Goal: Information Seeking & Learning: Learn about a topic

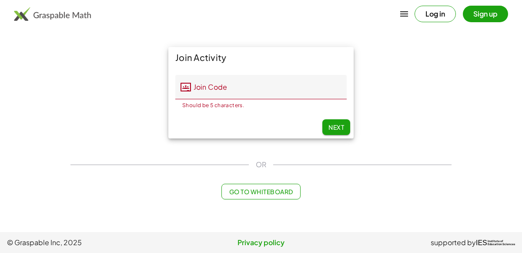
click at [441, 10] on button "Log in" at bounding box center [435, 14] width 41 height 17
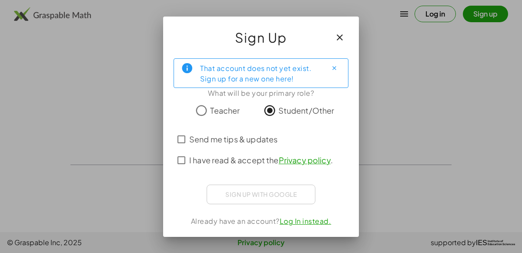
click at [195, 163] on span "I have read & accept the Privacy policy ." at bounding box center [261, 160] width 144 height 12
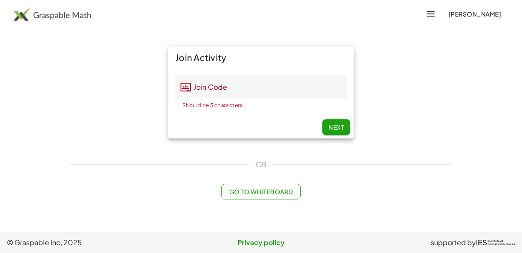
click at [242, 190] on span "Go to Whiteboard" at bounding box center [261, 192] width 64 height 8
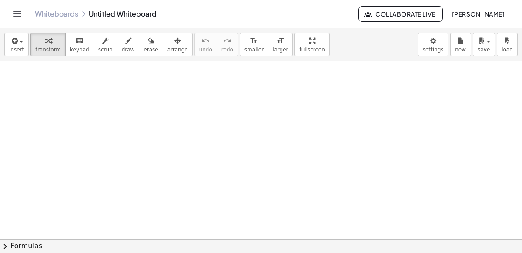
click at [16, 18] on icon "Toggle navigation" at bounding box center [17, 14] width 10 height 10
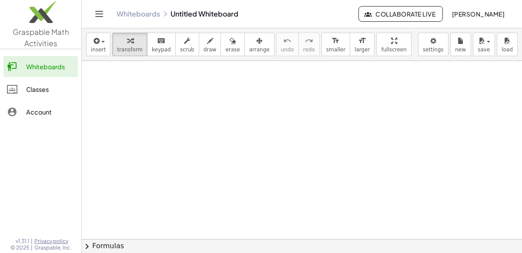
click at [41, 87] on div "Classes" at bounding box center [50, 89] width 48 height 10
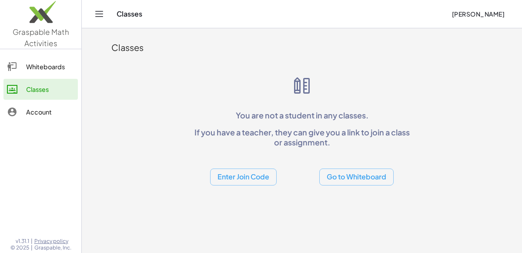
click at [12, 113] on icon at bounding box center [12, 112] width 10 height 10
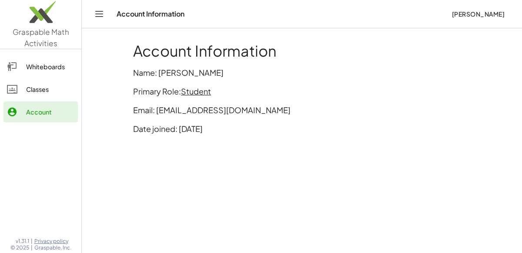
click at [9, 95] on link "Classes" at bounding box center [40, 89] width 74 height 21
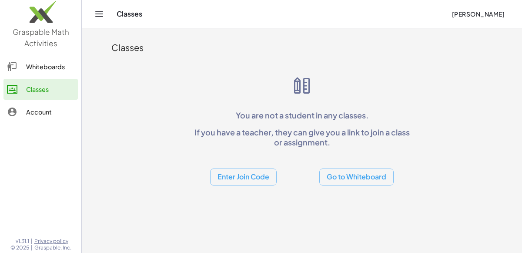
click at [267, 175] on button "Enter Join Code" at bounding box center [243, 176] width 67 height 17
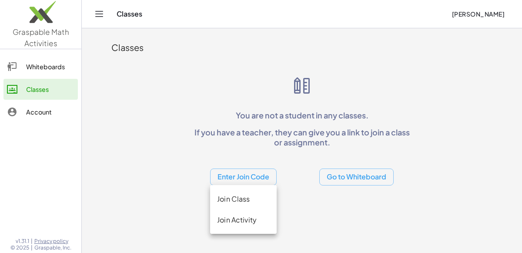
click at [233, 208] on div "Join Class" at bounding box center [243, 199] width 67 height 21
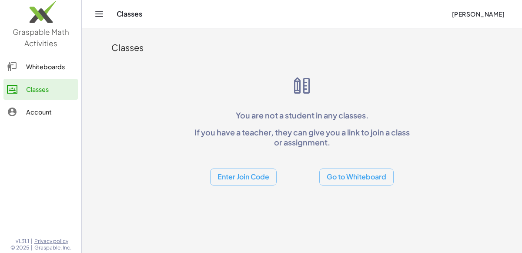
click at [241, 176] on button "Enter Join Code" at bounding box center [243, 176] width 67 height 17
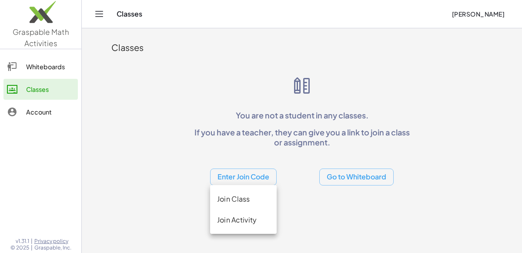
click at [250, 214] on div "Join Activity" at bounding box center [243, 219] width 67 height 21
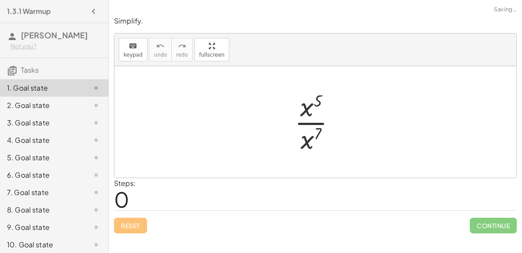
click at [299, 121] on div at bounding box center [318, 121] width 57 height 67
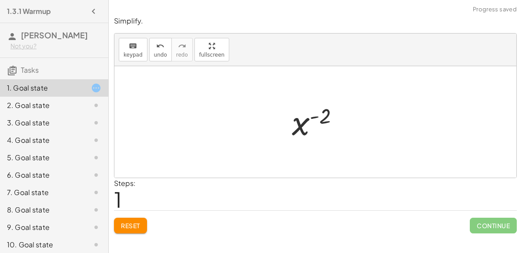
click at [314, 116] on div at bounding box center [319, 122] width 63 height 43
drag, startPoint x: 323, startPoint y: 118, endPoint x: 301, endPoint y: 130, distance: 24.9
click at [301, 130] on div at bounding box center [319, 122] width 63 height 43
click at [318, 115] on div at bounding box center [319, 122] width 63 height 43
click at [313, 116] on div at bounding box center [319, 122] width 63 height 43
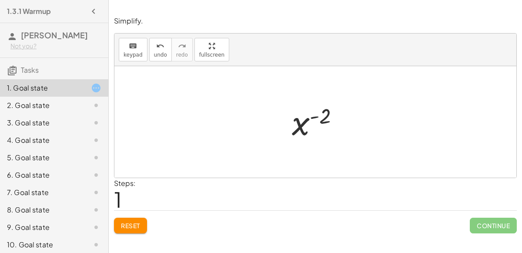
click at [313, 116] on div at bounding box center [319, 122] width 63 height 43
drag, startPoint x: 301, startPoint y: 119, endPoint x: 326, endPoint y: 119, distance: 24.4
click at [326, 119] on div at bounding box center [319, 122] width 63 height 43
drag, startPoint x: 330, startPoint y: 119, endPoint x: 310, endPoint y: 145, distance: 32.8
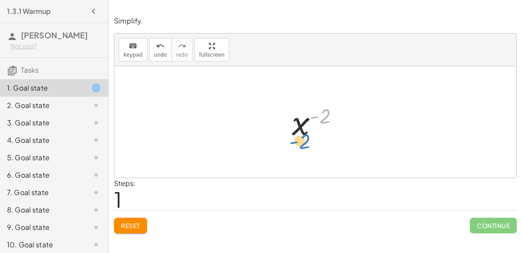
click at [310, 145] on div "· x 5 · x 7 x ( + 5 − 7 ) ( - 2 ) x ( ) - 2" at bounding box center [316, 121] width 402 height 111
click at [294, 127] on div at bounding box center [319, 122] width 63 height 43
click at [312, 116] on div at bounding box center [319, 122] width 63 height 43
click at [94, 102] on icon at bounding box center [96, 105] width 10 height 10
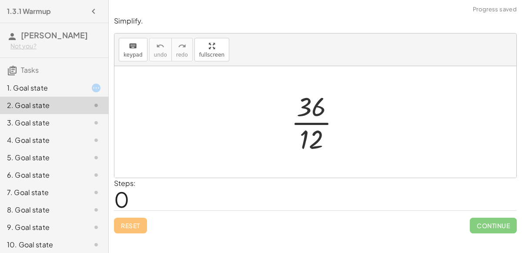
click at [306, 122] on div at bounding box center [319, 121] width 65 height 67
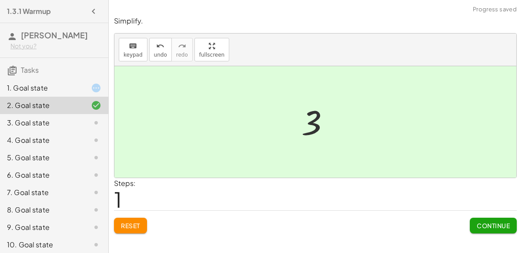
click at [485, 229] on button "Continue" at bounding box center [493, 226] width 47 height 16
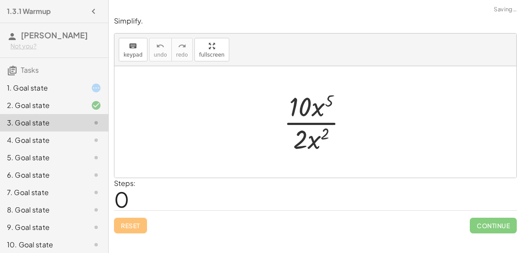
click at [293, 123] on div at bounding box center [319, 121] width 79 height 67
drag, startPoint x: 317, startPoint y: 104, endPoint x: 321, endPoint y: 135, distance: 31.1
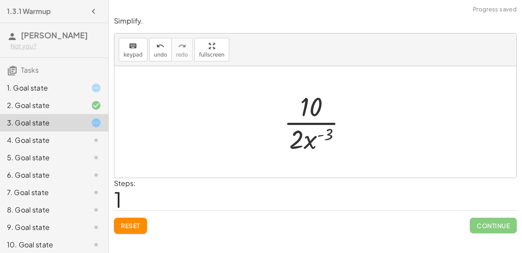
click at [311, 121] on div at bounding box center [319, 121] width 79 height 67
click at [312, 136] on div at bounding box center [319, 121] width 79 height 67
click at [327, 131] on div at bounding box center [319, 121] width 79 height 67
click at [306, 141] on div at bounding box center [319, 121] width 79 height 67
drag, startPoint x: 305, startPoint y: 106, endPoint x: 292, endPoint y: 137, distance: 33.6
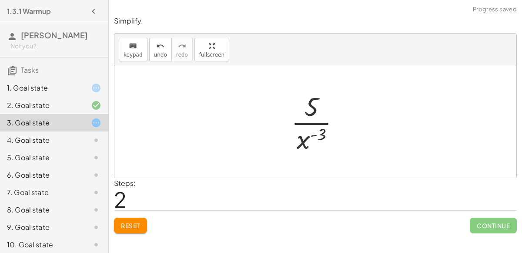
click at [312, 121] on div at bounding box center [319, 121] width 65 height 67
drag, startPoint x: 304, startPoint y: 139, endPoint x: 319, endPoint y: 109, distance: 33.7
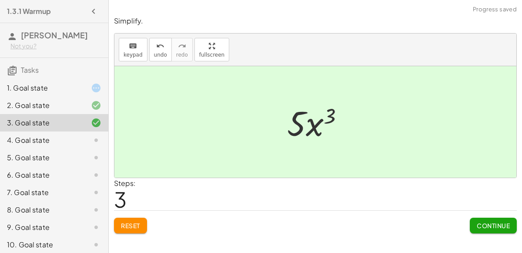
click at [480, 226] on span "Continue" at bounding box center [493, 226] width 33 height 8
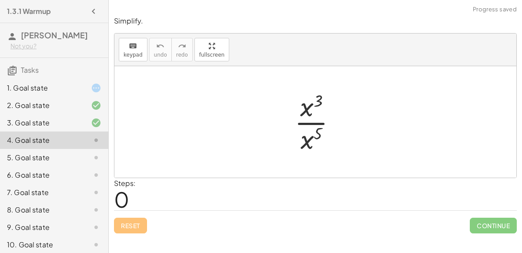
click at [306, 122] on div at bounding box center [318, 121] width 57 height 67
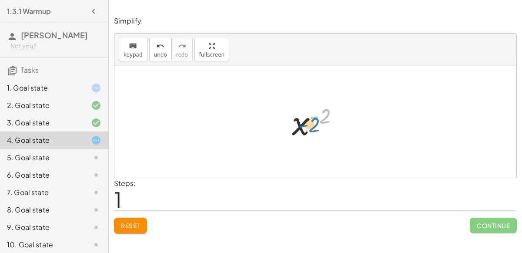
drag, startPoint x: 322, startPoint y: 118, endPoint x: 311, endPoint y: 125, distance: 13.4
click at [311, 125] on div at bounding box center [319, 122] width 63 height 43
click at [313, 115] on div at bounding box center [319, 122] width 63 height 43
click at [34, 86] on div "1. Goal state" at bounding box center [42, 88] width 70 height 10
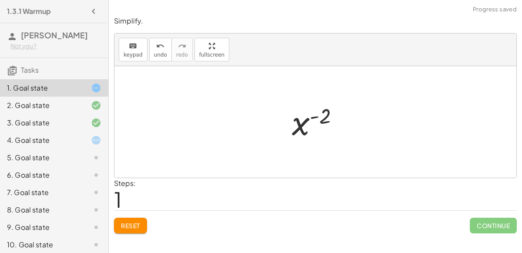
click at [90, 139] on div at bounding box center [89, 140] width 24 height 10
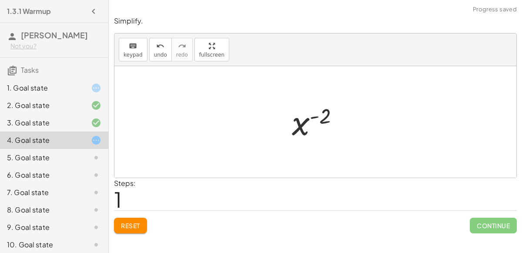
click at [314, 115] on div at bounding box center [319, 122] width 63 height 43
drag, startPoint x: 324, startPoint y: 117, endPoint x: 317, endPoint y: 124, distance: 9.9
click at [317, 124] on div at bounding box center [319, 122] width 63 height 43
drag, startPoint x: 302, startPoint y: 122, endPoint x: 330, endPoint y: 124, distance: 27.9
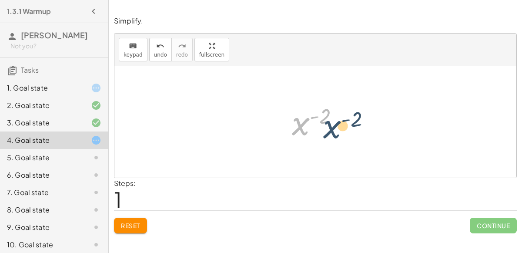
click at [330, 124] on div at bounding box center [319, 122] width 63 height 43
drag, startPoint x: 300, startPoint y: 125, endPoint x: 311, endPoint y: 131, distance: 13.1
click at [311, 131] on div at bounding box center [319, 122] width 63 height 43
click at [13, 159] on div "5. Goal state" at bounding box center [42, 157] width 70 height 10
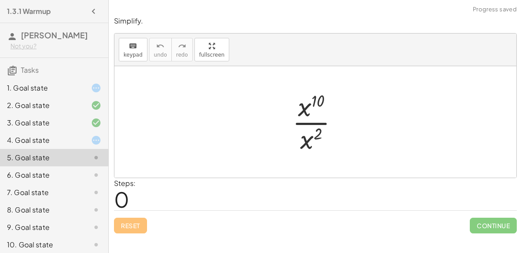
click at [311, 122] on div at bounding box center [319, 121] width 62 height 67
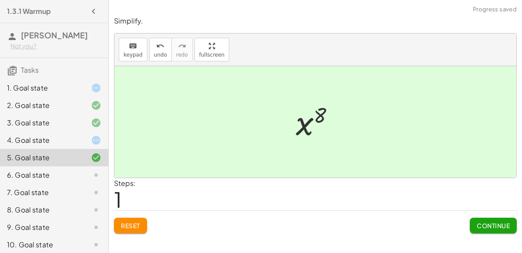
click at [483, 222] on span "Continue" at bounding box center [493, 226] width 33 height 8
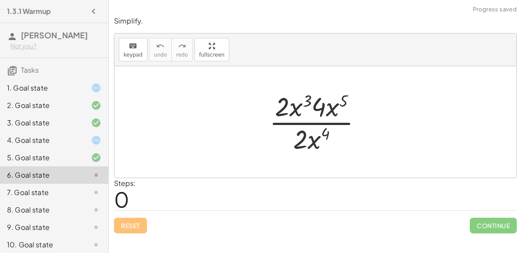
click at [313, 119] on div at bounding box center [319, 121] width 108 height 67
drag, startPoint x: 280, startPoint y: 107, endPoint x: 298, endPoint y: 139, distance: 37.0
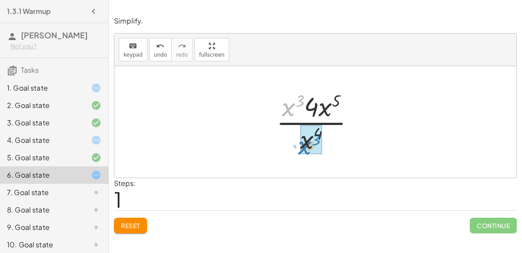
drag, startPoint x: 288, startPoint y: 108, endPoint x: 302, endPoint y: 145, distance: 39.3
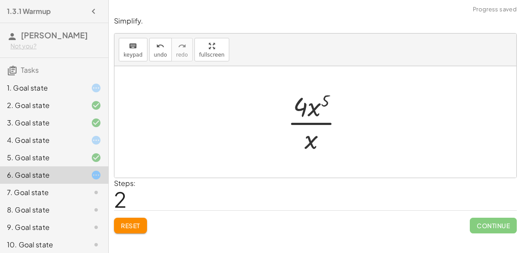
click at [312, 121] on div at bounding box center [318, 121] width 71 height 67
drag, startPoint x: 300, startPoint y: 105, endPoint x: 304, endPoint y: 113, distance: 8.4
click at [304, 113] on div at bounding box center [318, 121] width 71 height 67
drag, startPoint x: 313, startPoint y: 104, endPoint x: 311, endPoint y: 138, distance: 33.6
click at [300, 122] on div at bounding box center [319, 121] width 64 height 67
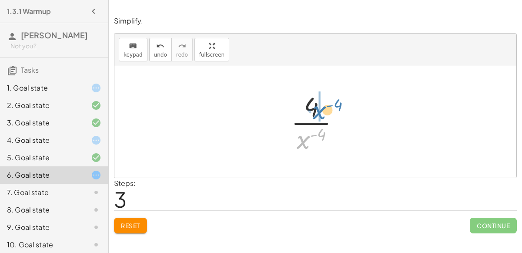
drag, startPoint x: 302, startPoint y: 139, endPoint x: 319, endPoint y: 110, distance: 33.8
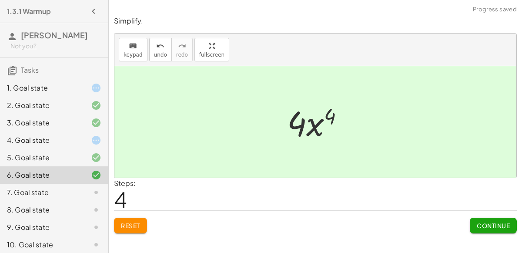
click at [492, 220] on button "Continue" at bounding box center [493, 226] width 47 height 16
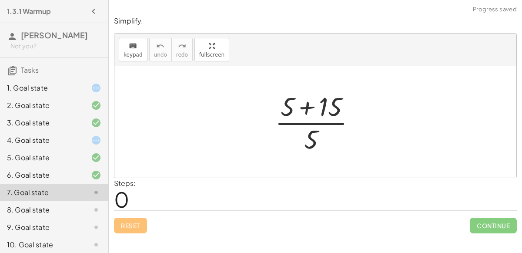
click at [304, 111] on div at bounding box center [319, 121] width 97 height 67
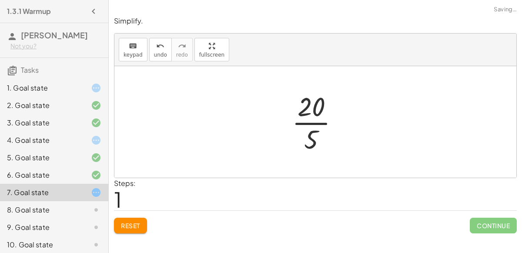
click at [310, 121] on div at bounding box center [319, 121] width 63 height 67
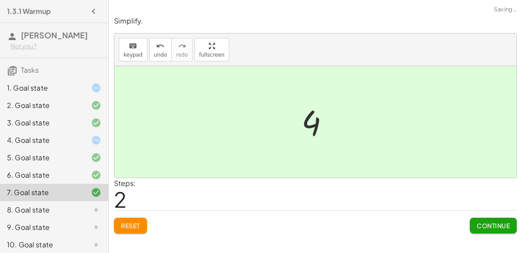
click at [500, 218] on button "Continue" at bounding box center [493, 226] width 47 height 16
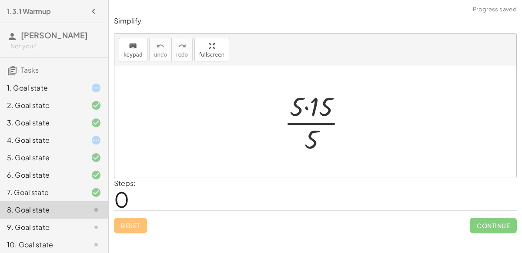
click at [306, 105] on div at bounding box center [319, 121] width 78 height 67
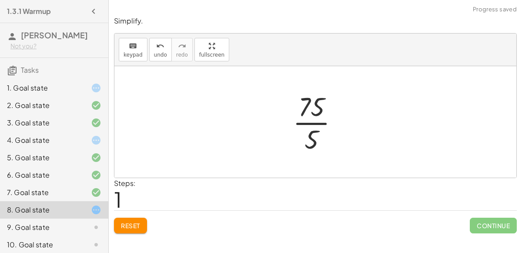
click at [309, 121] on div at bounding box center [319, 121] width 61 height 67
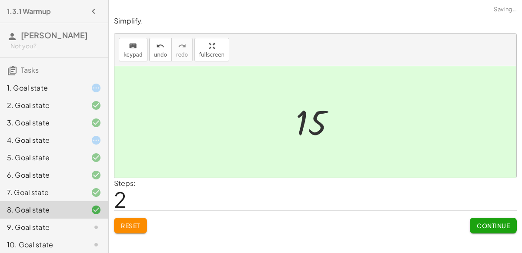
click at [486, 219] on button "Continue" at bounding box center [493, 226] width 47 height 16
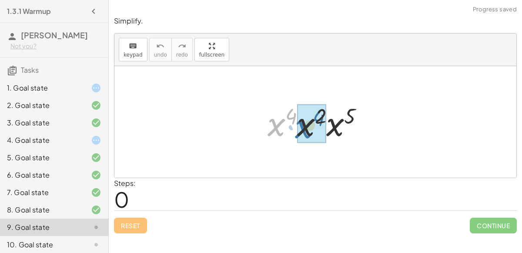
drag, startPoint x: 277, startPoint y: 119, endPoint x: 304, endPoint y: 121, distance: 27.0
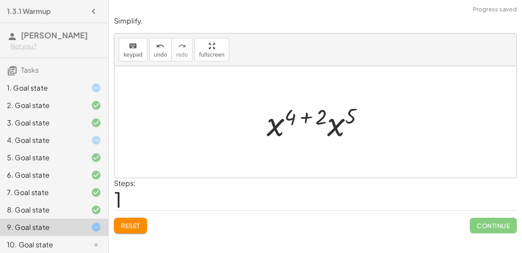
click at [308, 113] on div at bounding box center [320, 122] width 114 height 45
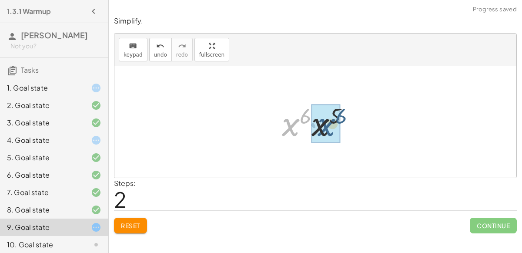
drag, startPoint x: 291, startPoint y: 118, endPoint x: 327, endPoint y: 117, distance: 35.3
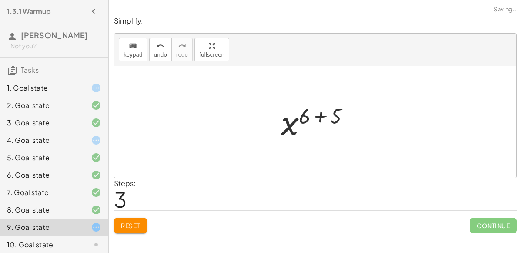
click at [321, 114] on div at bounding box center [319, 122] width 84 height 43
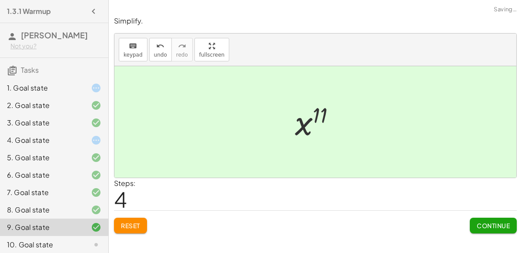
click at [492, 219] on button "Continue" at bounding box center [493, 226] width 47 height 16
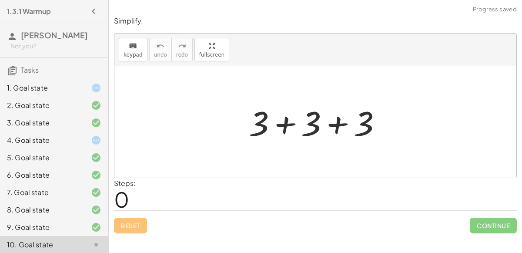
click at [284, 120] on div at bounding box center [319, 122] width 148 height 45
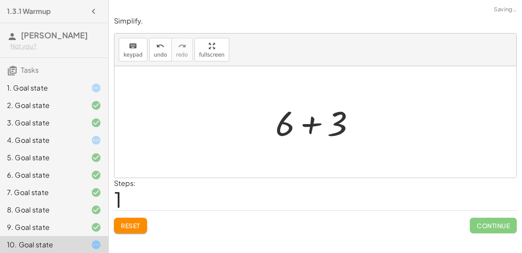
click at [309, 124] on div at bounding box center [319, 122] width 96 height 45
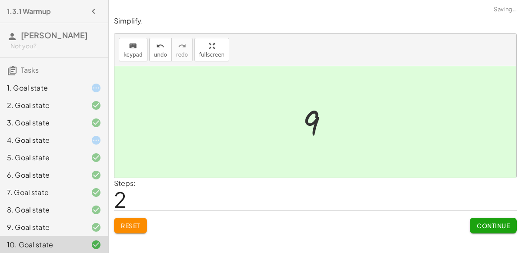
click at [494, 222] on span "Continue" at bounding box center [493, 226] width 33 height 8
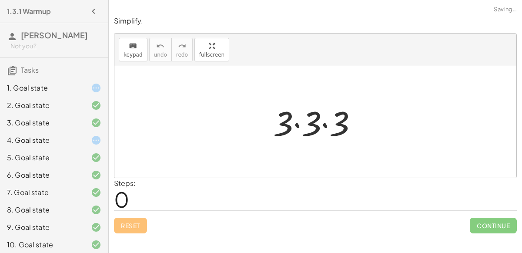
click at [297, 125] on div at bounding box center [319, 122] width 100 height 45
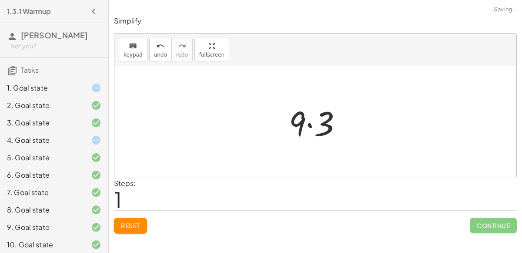
click at [310, 125] on div at bounding box center [319, 122] width 69 height 45
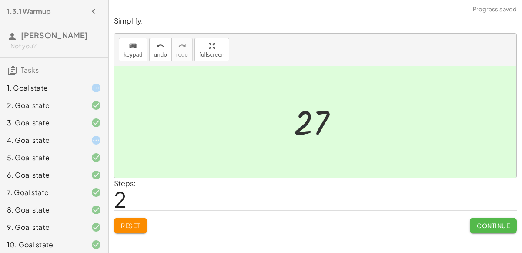
click at [477, 219] on button "Continue" at bounding box center [493, 226] width 47 height 16
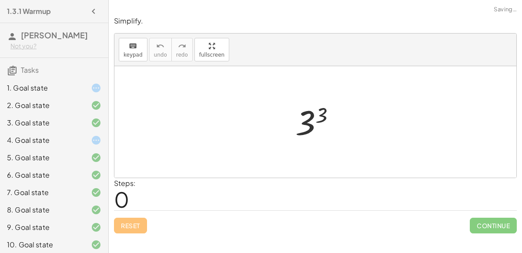
click at [307, 118] on div at bounding box center [319, 122] width 56 height 43
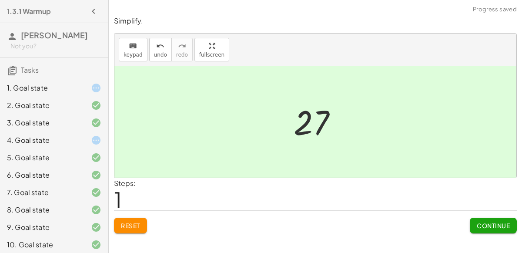
click at [477, 226] on span "Continue" at bounding box center [493, 226] width 33 height 8
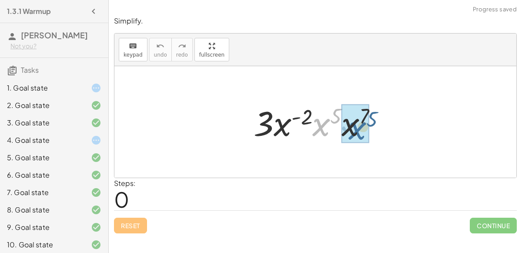
drag, startPoint x: 317, startPoint y: 124, endPoint x: 352, endPoint y: 127, distance: 35.8
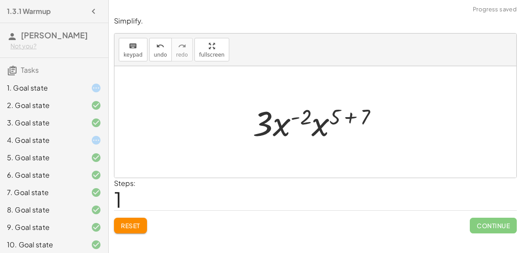
click at [353, 115] on div at bounding box center [319, 122] width 141 height 45
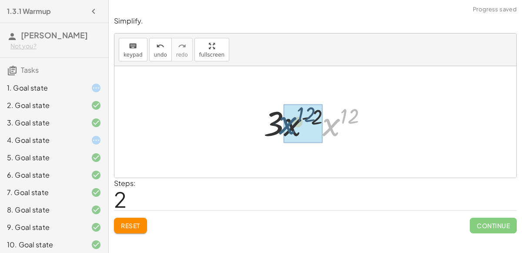
drag, startPoint x: 330, startPoint y: 124, endPoint x: 288, endPoint y: 123, distance: 41.8
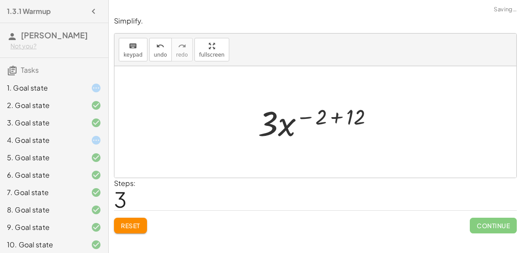
click at [337, 116] on div at bounding box center [319, 122] width 131 height 45
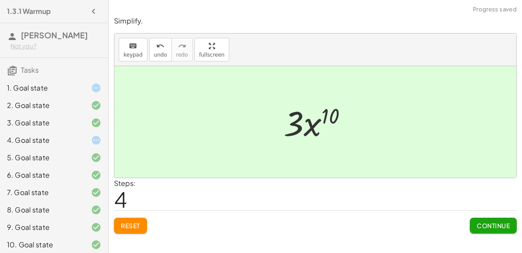
click at [488, 219] on button "Continue" at bounding box center [493, 226] width 47 height 16
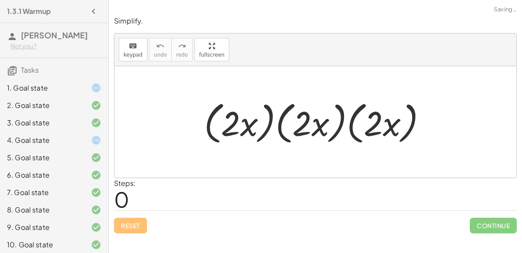
click at [247, 121] on div at bounding box center [319, 122] width 239 height 50
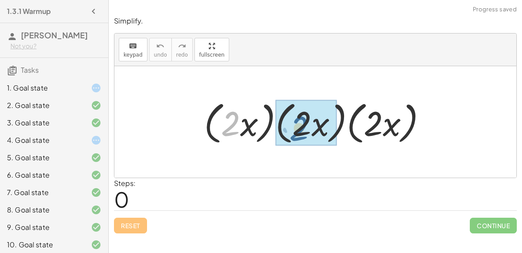
drag, startPoint x: 236, startPoint y: 121, endPoint x: 319, endPoint y: 125, distance: 83.2
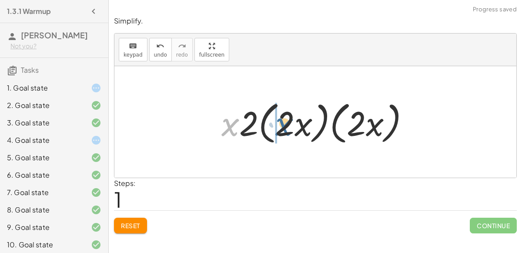
drag, startPoint x: 230, startPoint y: 124, endPoint x: 284, endPoint y: 124, distance: 54.4
click at [284, 124] on div at bounding box center [319, 122] width 204 height 50
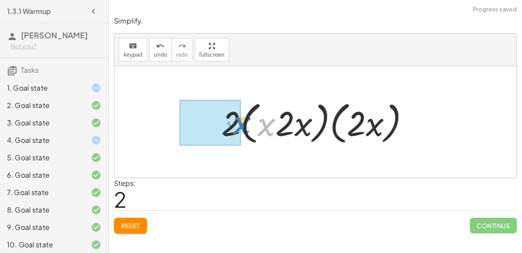
drag, startPoint x: 268, startPoint y: 123, endPoint x: 243, endPoint y: 121, distance: 25.3
click at [243, 121] on div at bounding box center [319, 122] width 204 height 50
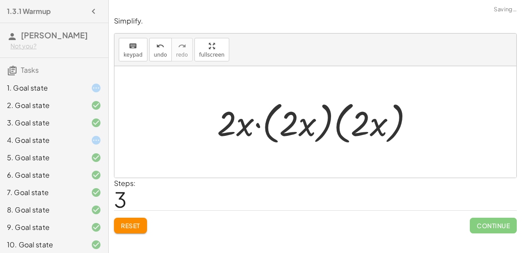
click at [256, 123] on div at bounding box center [319, 122] width 212 height 50
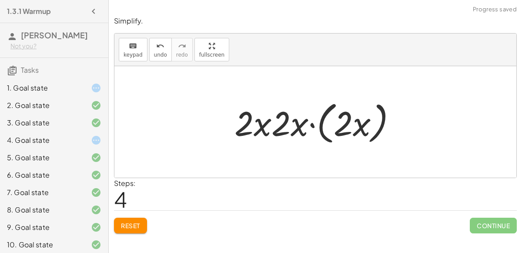
click at [310, 124] on div at bounding box center [319, 122] width 178 height 50
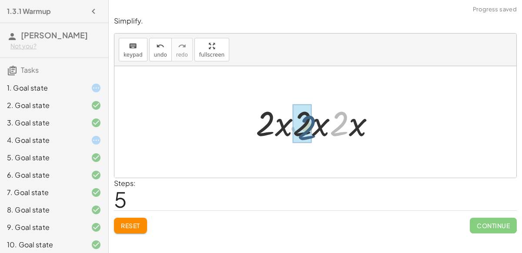
drag, startPoint x: 343, startPoint y: 122, endPoint x: 309, endPoint y: 126, distance: 34.1
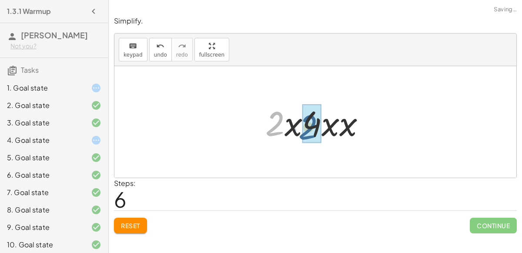
drag, startPoint x: 275, startPoint y: 119, endPoint x: 308, endPoint y: 123, distance: 33.7
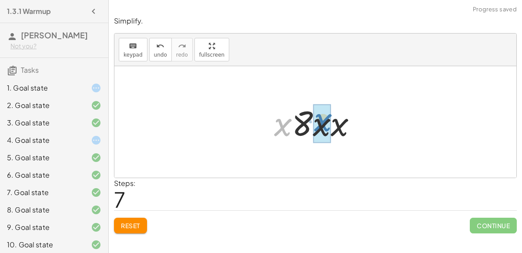
drag, startPoint x: 279, startPoint y: 125, endPoint x: 319, endPoint y: 121, distance: 40.3
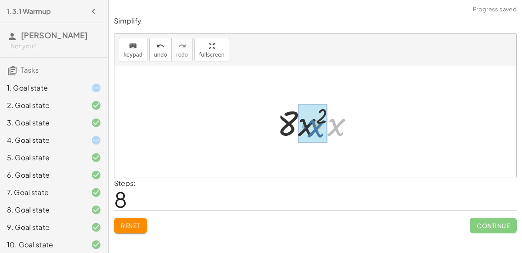
drag, startPoint x: 331, startPoint y: 125, endPoint x: 310, endPoint y: 125, distance: 21.3
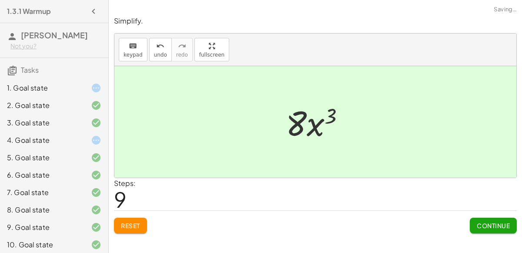
click at [485, 222] on span "Continue" at bounding box center [493, 226] width 33 height 8
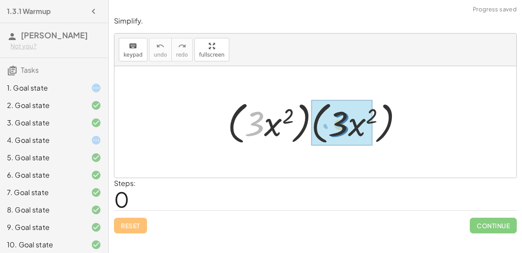
drag, startPoint x: 254, startPoint y: 121, endPoint x: 337, endPoint y: 121, distance: 82.7
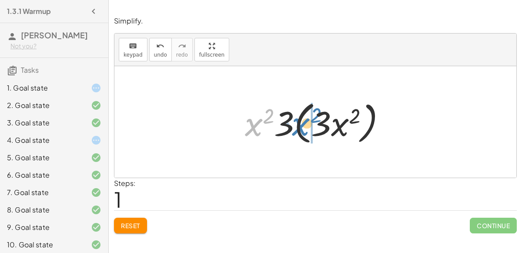
drag, startPoint x: 256, startPoint y: 121, endPoint x: 304, endPoint y: 121, distance: 48.8
click at [304, 121] on div at bounding box center [319, 122] width 157 height 50
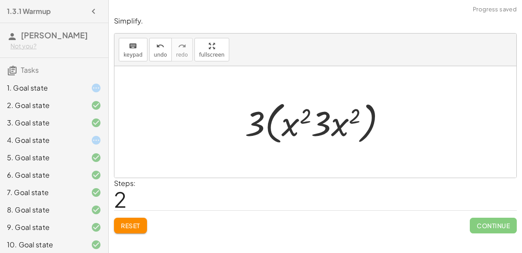
click at [304, 120] on div at bounding box center [319, 122] width 157 height 50
drag, startPoint x: 254, startPoint y: 116, endPoint x: 259, endPoint y: 116, distance: 5.7
click at [259, 116] on div at bounding box center [319, 122] width 157 height 50
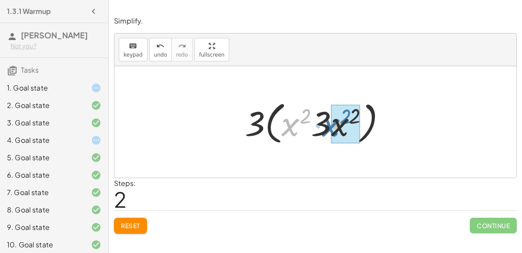
drag, startPoint x: 289, startPoint y: 125, endPoint x: 330, endPoint y: 125, distance: 41.4
click at [330, 125] on div at bounding box center [319, 122] width 157 height 50
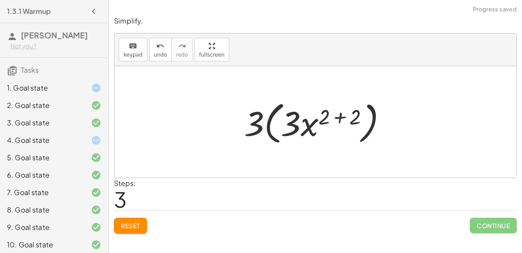
click at [337, 119] on div at bounding box center [319, 122] width 158 height 50
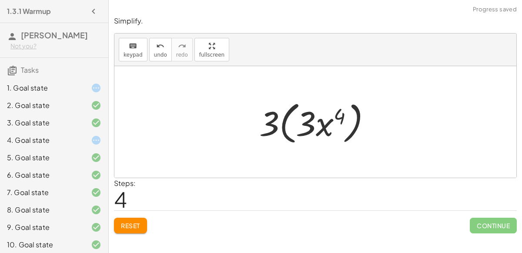
click at [283, 122] on div at bounding box center [319, 122] width 128 height 50
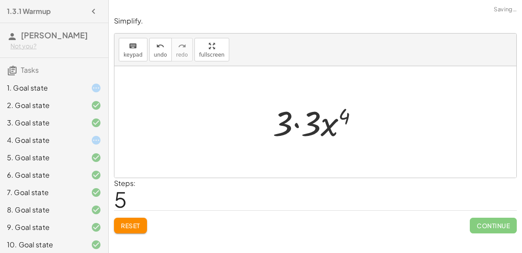
click at [299, 125] on div at bounding box center [319, 122] width 101 height 45
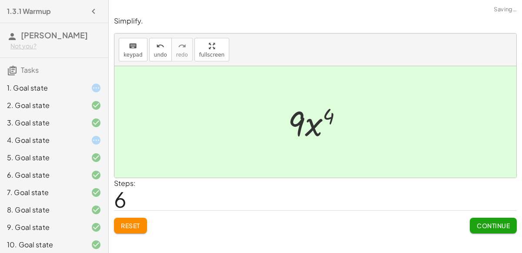
click at [486, 223] on span "Continue" at bounding box center [493, 226] width 33 height 8
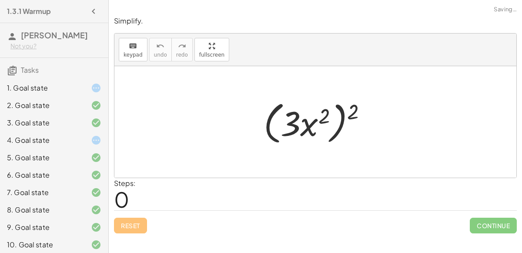
click at [323, 117] on div at bounding box center [318, 122] width 119 height 50
click at [343, 116] on div at bounding box center [318, 122] width 119 height 50
drag, startPoint x: 352, startPoint y: 111, endPoint x: 324, endPoint y: 117, distance: 28.5
click at [324, 117] on div at bounding box center [318, 122] width 119 height 50
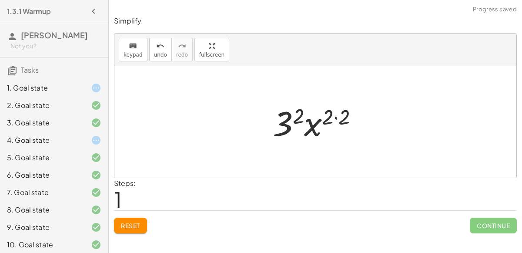
click at [333, 118] on div at bounding box center [319, 122] width 101 height 45
click at [335, 115] on div at bounding box center [319, 122] width 101 height 45
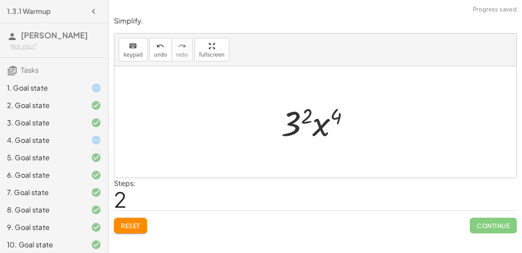
click at [303, 116] on div at bounding box center [319, 122] width 85 height 45
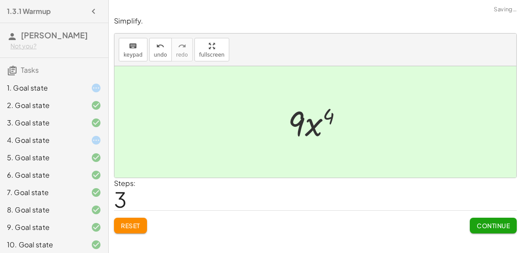
click at [482, 218] on span "Continue" at bounding box center [493, 226] width 47 height 16
click at [484, 223] on span "Continue" at bounding box center [493, 226] width 33 height 8
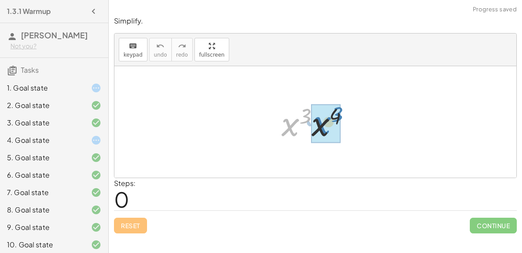
drag, startPoint x: 290, startPoint y: 123, endPoint x: 321, endPoint y: 121, distance: 31.8
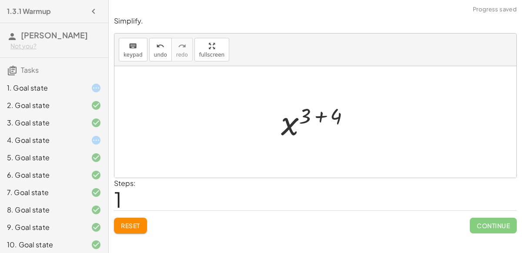
click at [322, 119] on div at bounding box center [319, 122] width 85 height 43
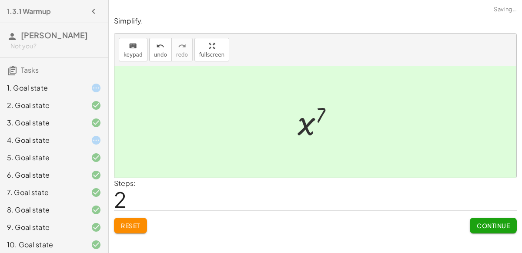
click at [481, 222] on span "Continue" at bounding box center [493, 226] width 33 height 8
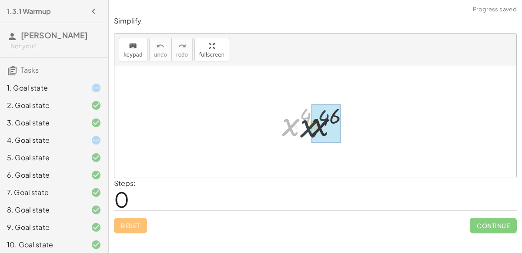
drag, startPoint x: 289, startPoint y: 123, endPoint x: 309, endPoint y: 125, distance: 20.1
click at [309, 125] on div at bounding box center [319, 122] width 83 height 45
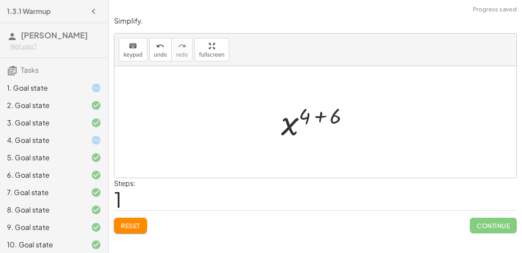
click at [321, 118] on div at bounding box center [319, 122] width 84 height 43
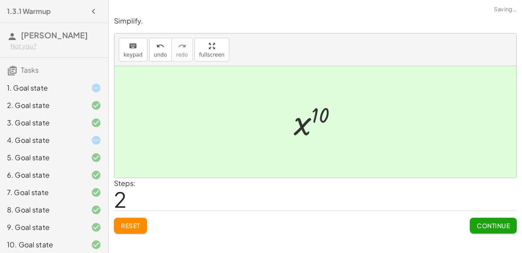
click at [485, 226] on span "Continue" at bounding box center [493, 226] width 33 height 8
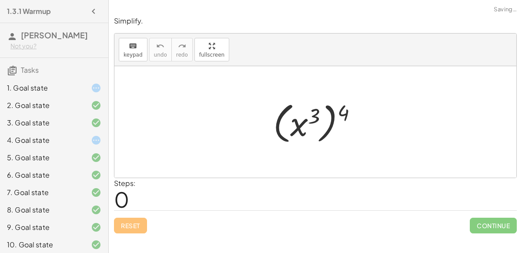
click at [332, 123] on div at bounding box center [319, 122] width 100 height 48
click at [313, 114] on div at bounding box center [319, 122] width 100 height 48
drag, startPoint x: 344, startPoint y: 110, endPoint x: 316, endPoint y: 111, distance: 28.3
click at [316, 111] on div at bounding box center [319, 122] width 100 height 48
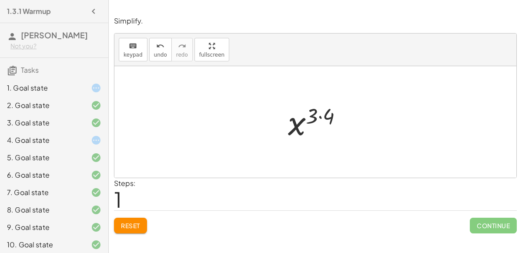
click at [320, 114] on div at bounding box center [319, 122] width 70 height 43
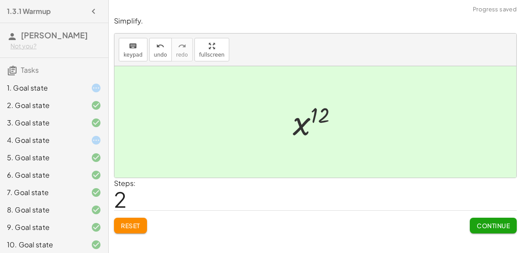
click at [475, 223] on button "Continue" at bounding box center [493, 226] width 47 height 16
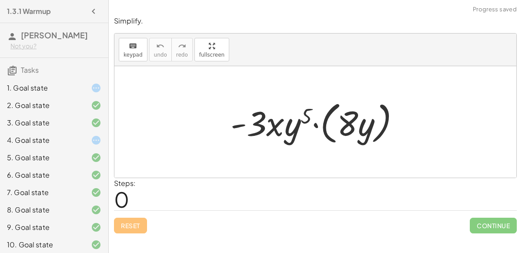
click at [317, 123] on div at bounding box center [318, 122] width 185 height 50
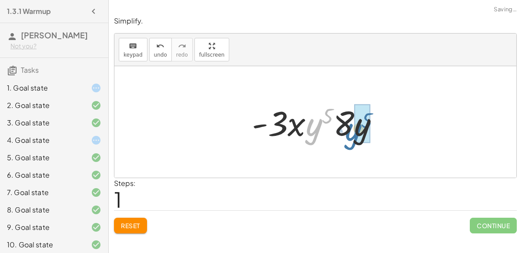
drag, startPoint x: 313, startPoint y: 124, endPoint x: 353, endPoint y: 128, distance: 39.9
click at [353, 128] on div at bounding box center [319, 122] width 143 height 45
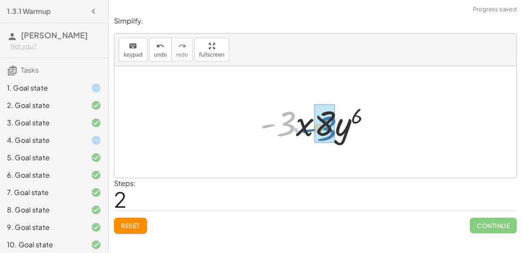
drag, startPoint x: 290, startPoint y: 121, endPoint x: 330, endPoint y: 124, distance: 41.0
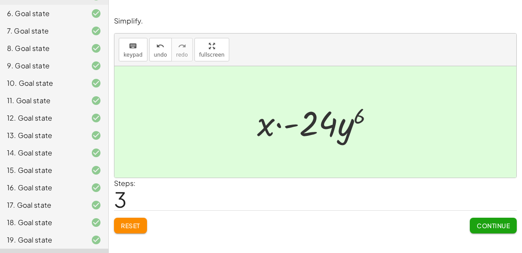
scroll to position [195, 0]
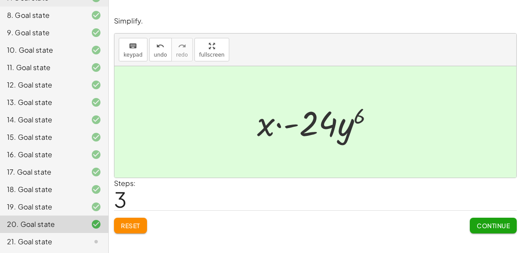
click at [476, 226] on button "Continue" at bounding box center [493, 226] width 47 height 16
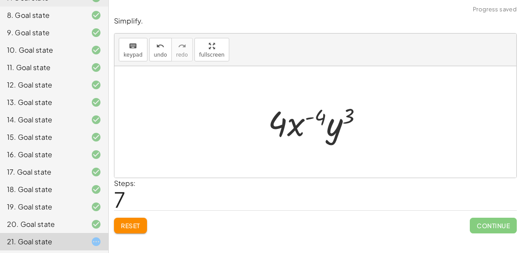
click at [136, 224] on span "Reset" at bounding box center [130, 226] width 19 height 8
click at [129, 219] on button "Reset" at bounding box center [130, 226] width 33 height 16
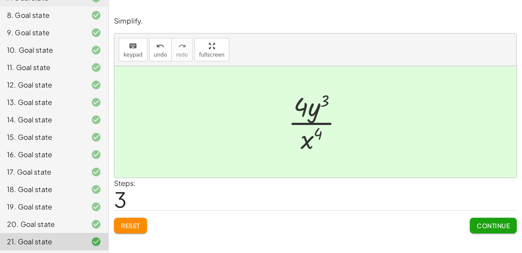
click at [495, 224] on span "Continue" at bounding box center [493, 226] width 33 height 8
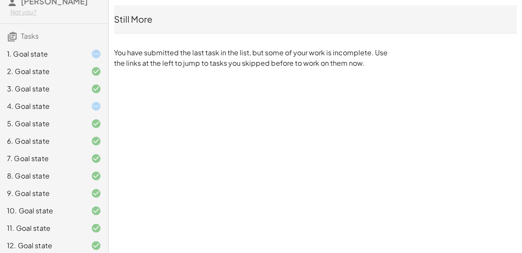
scroll to position [0, 0]
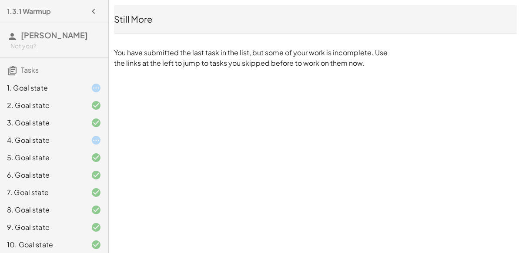
click at [71, 86] on div "1. Goal state" at bounding box center [42, 88] width 70 height 10
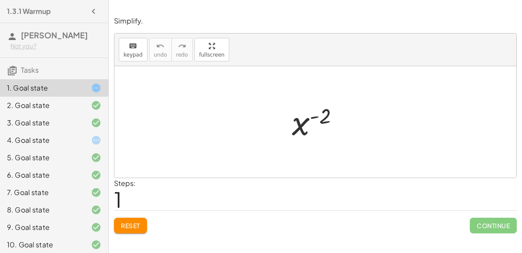
click at [73, 133] on div "4. Goal state" at bounding box center [54, 139] width 108 height 17
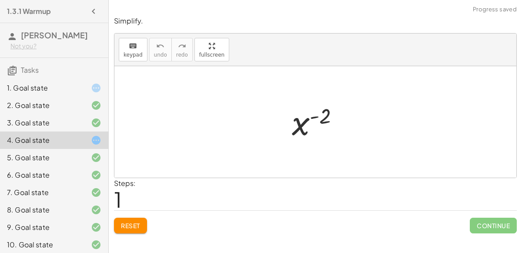
click at [73, 84] on div "1. Goal state" at bounding box center [42, 88] width 70 height 10
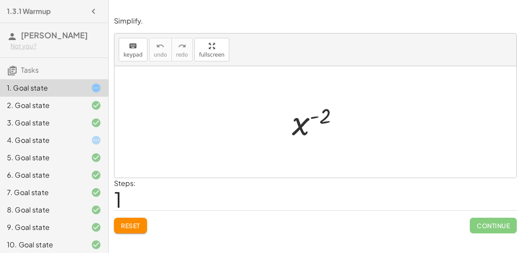
click at [134, 223] on span "Reset" at bounding box center [130, 226] width 19 height 8
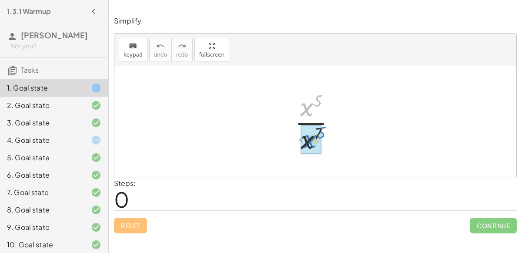
drag, startPoint x: 304, startPoint y: 111, endPoint x: 308, endPoint y: 142, distance: 32.0
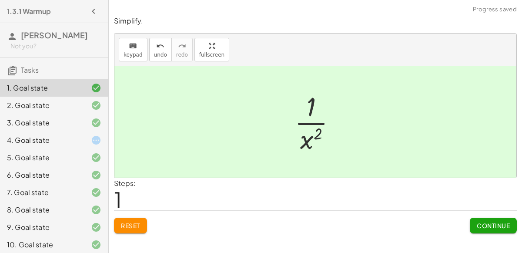
click at [488, 228] on button "Continue" at bounding box center [493, 226] width 47 height 16
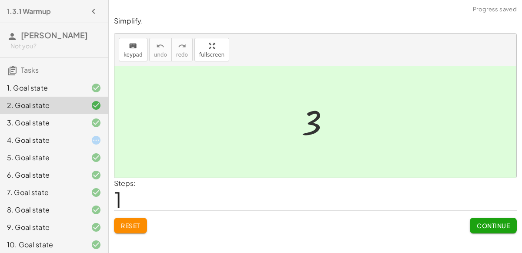
click at [87, 138] on div at bounding box center [89, 140] width 24 height 10
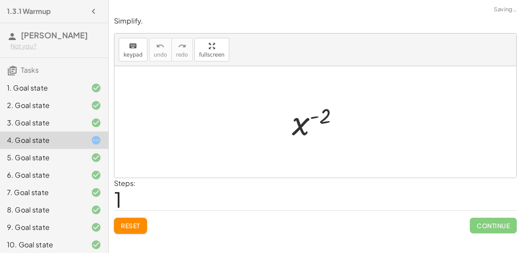
click at [126, 224] on span "Reset" at bounding box center [130, 226] width 19 height 8
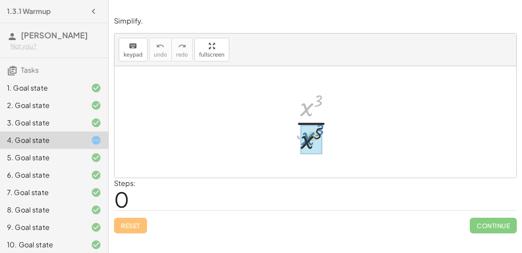
drag, startPoint x: 306, startPoint y: 105, endPoint x: 307, endPoint y: 134, distance: 29.2
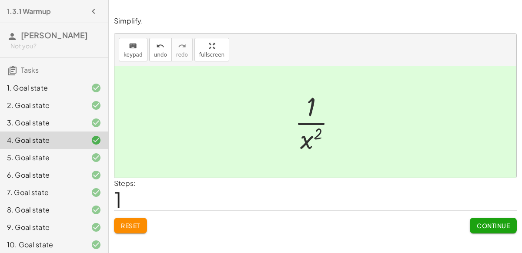
click at [488, 216] on div "Continue" at bounding box center [493, 222] width 47 height 23
click at [478, 220] on button "Continue" at bounding box center [493, 226] width 47 height 16
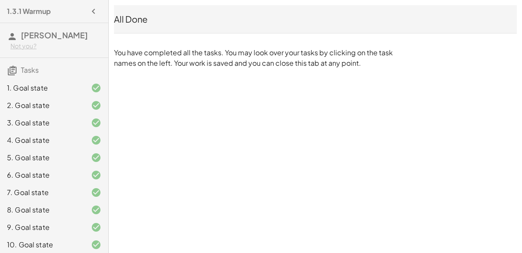
scroll to position [195, 0]
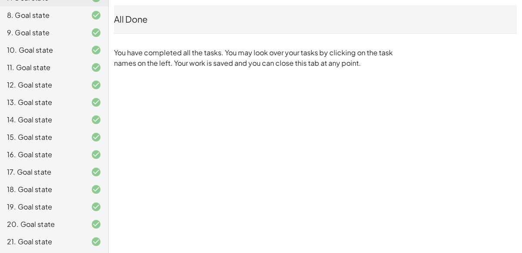
click at [66, 237] on div "21. Goal state" at bounding box center [42, 241] width 70 height 10
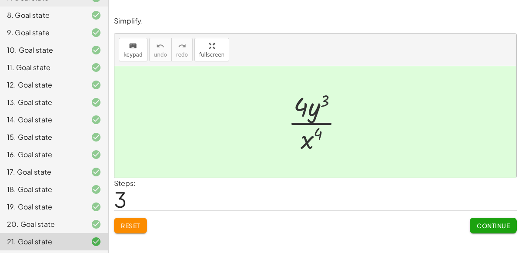
scroll to position [0, 0]
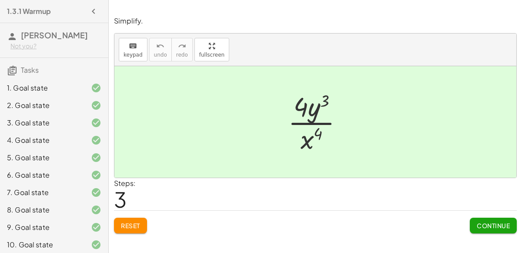
click at [135, 232] on button "Reset" at bounding box center [130, 226] width 33 height 16
